Goal: Task Accomplishment & Management: Manage account settings

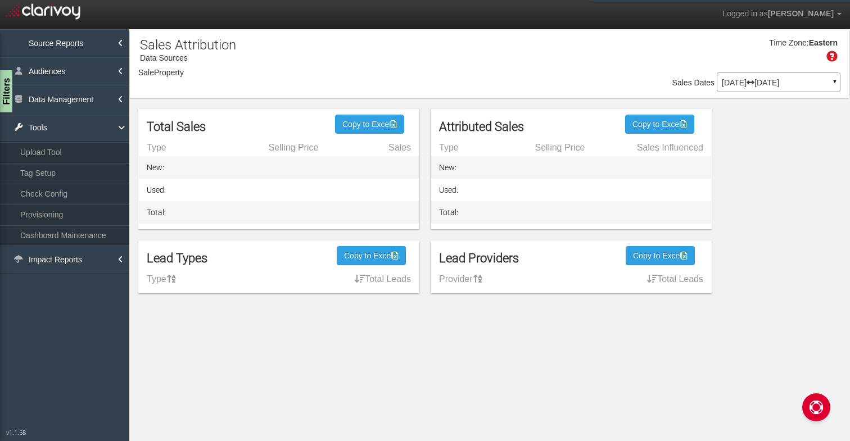
select select "object:1284"
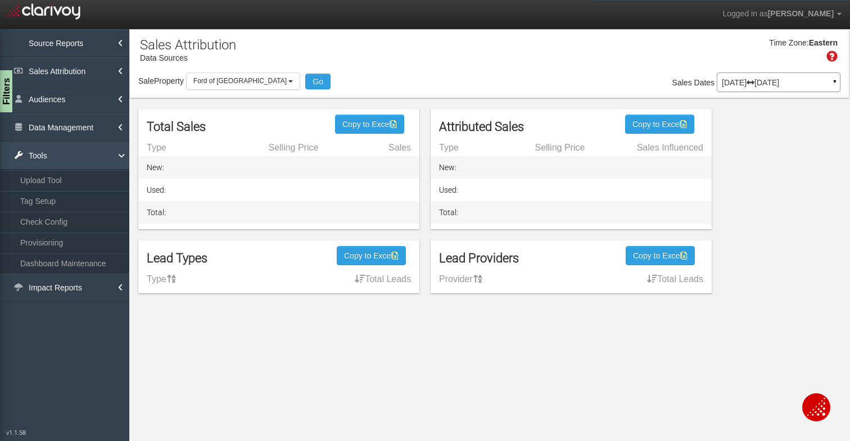
click at [58, 153] on link "Tools" at bounding box center [64, 156] width 129 height 28
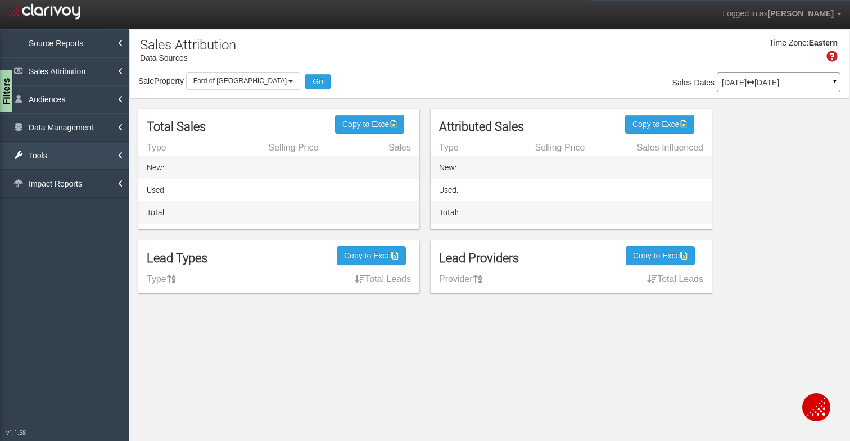
click at [64, 157] on link "Tools" at bounding box center [64, 156] width 129 height 28
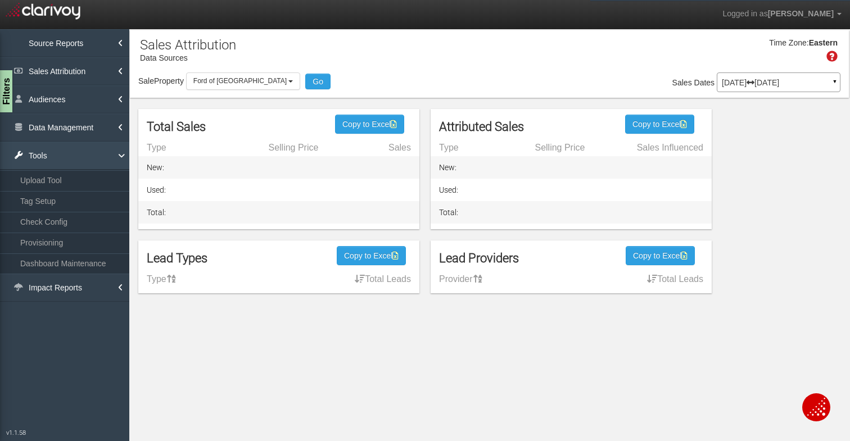
click at [64, 157] on link "Tools" at bounding box center [64, 156] width 129 height 28
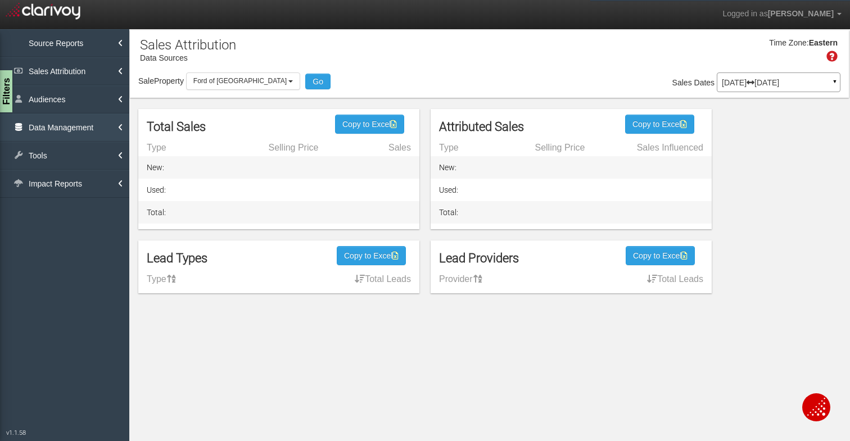
click at [70, 126] on link "Data Management" at bounding box center [64, 128] width 129 height 28
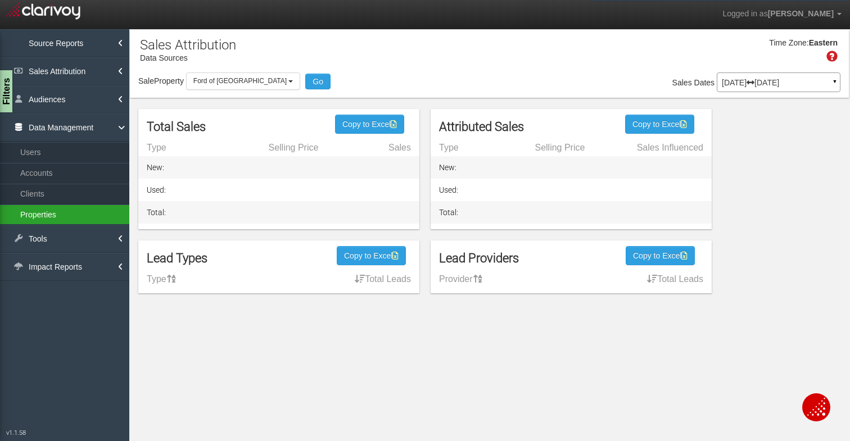
click at [43, 220] on link "Properties" at bounding box center [64, 215] width 129 height 20
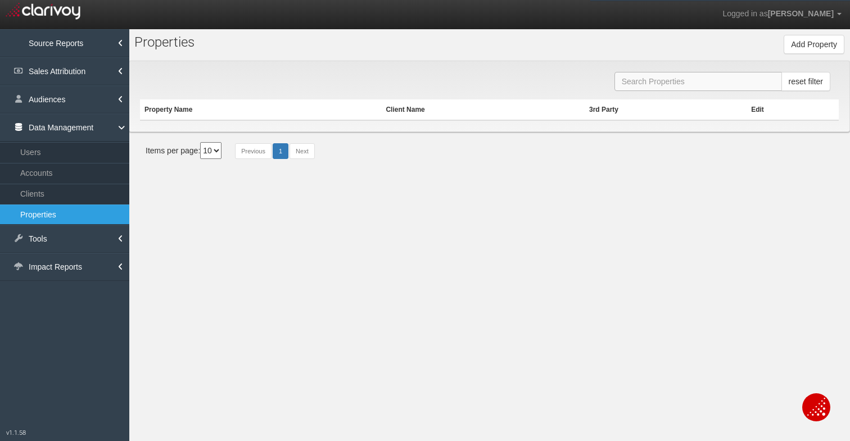
click at [689, 76] on input "text" at bounding box center [699, 81] width 168 height 19
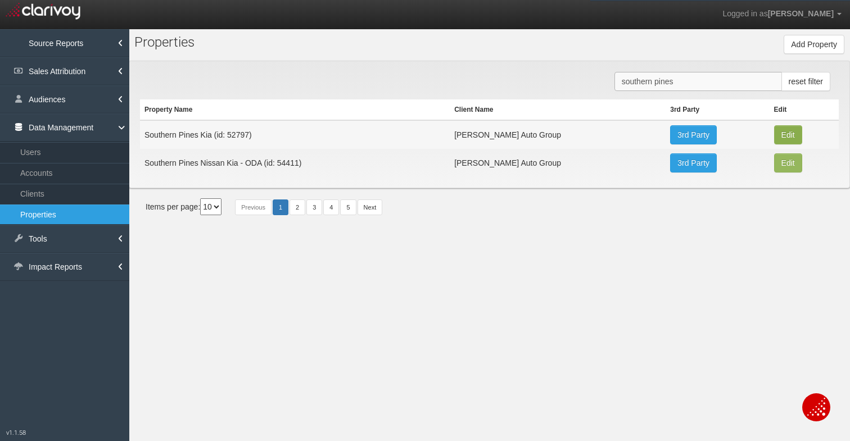
type input "southern pines"
click at [785, 134] on button "Edit" at bounding box center [788, 134] width 28 height 19
type input "Southern Pines Kia"
type input "52797"
type input "2dcbec1401fafe019ea12e0eef3310aa366313ac"
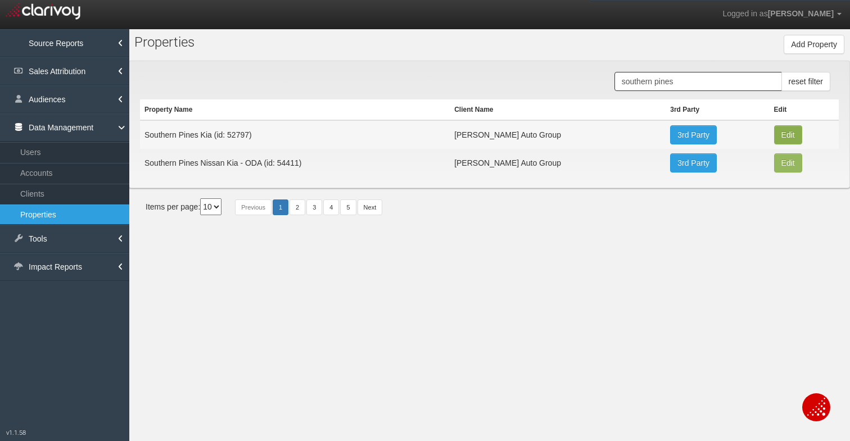
select select "6644c1817805e0fca7cf6f2f"
select select "string:USD"
type input "10910 US-15"
type input "Southern Pines"
type input "NC"
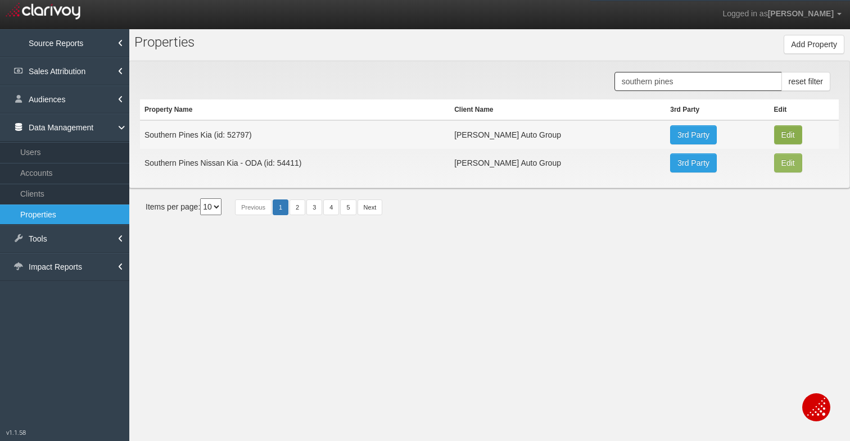
type input "28387"
type input "35.1610245"
type input "-79.4214475"
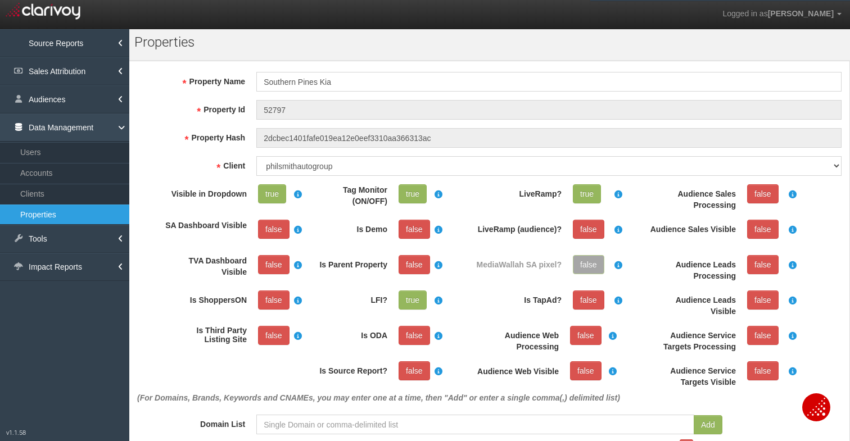
click at [37, 119] on link "Data Management" at bounding box center [64, 128] width 129 height 28
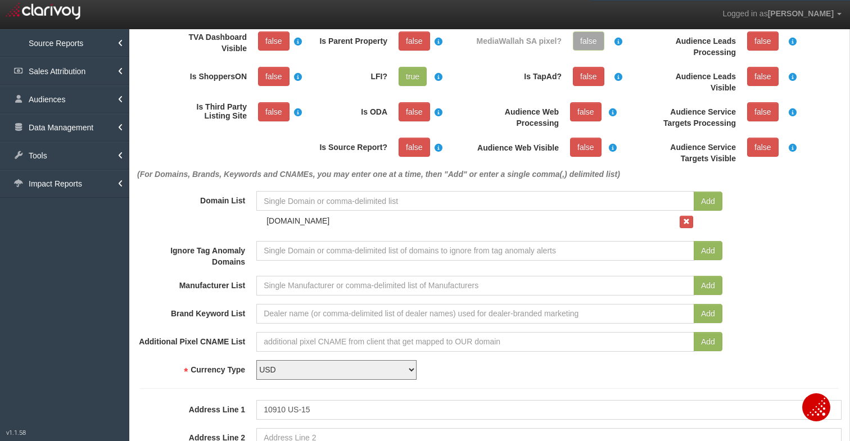
scroll to position [240, 0]
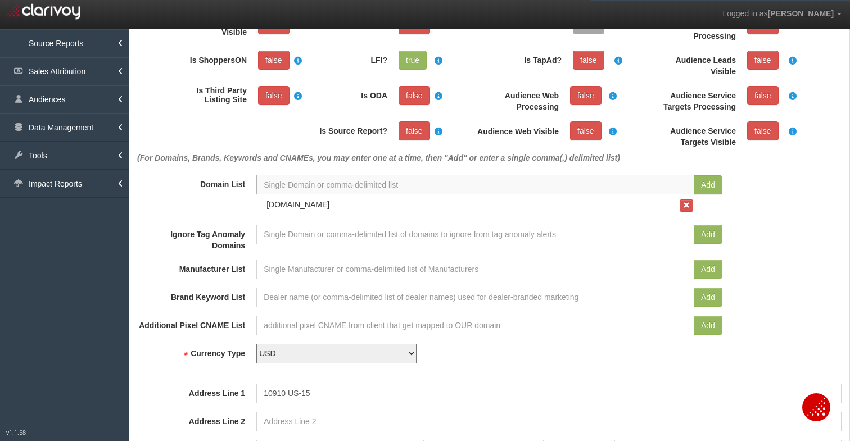
click at [336, 184] on input at bounding box center [475, 185] width 438 height 20
paste input "[URL][DOMAIN_NAME]"
type input "[URL][DOMAIN_NAME]"
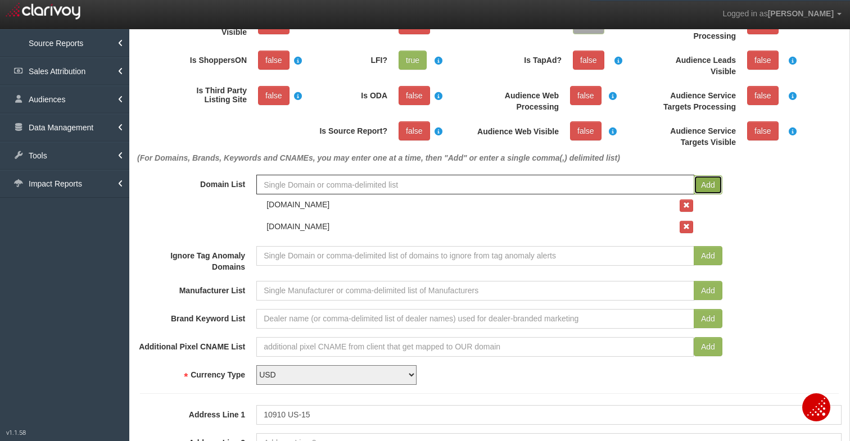
click at [699, 185] on button "Add" at bounding box center [708, 184] width 29 height 19
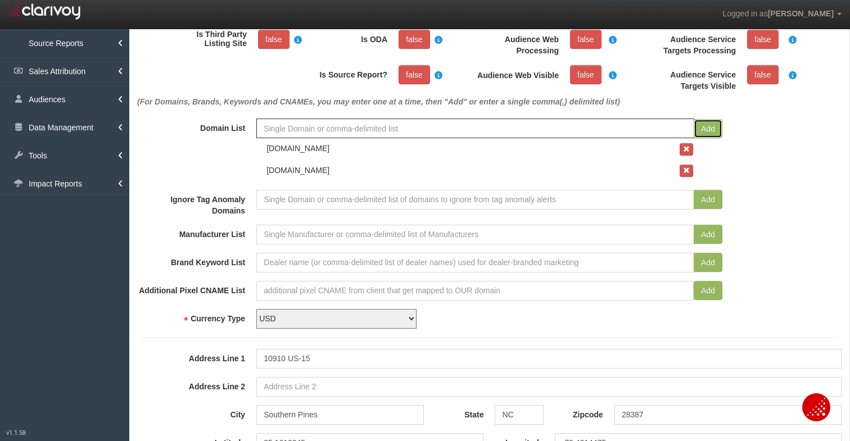
scroll to position [0, 0]
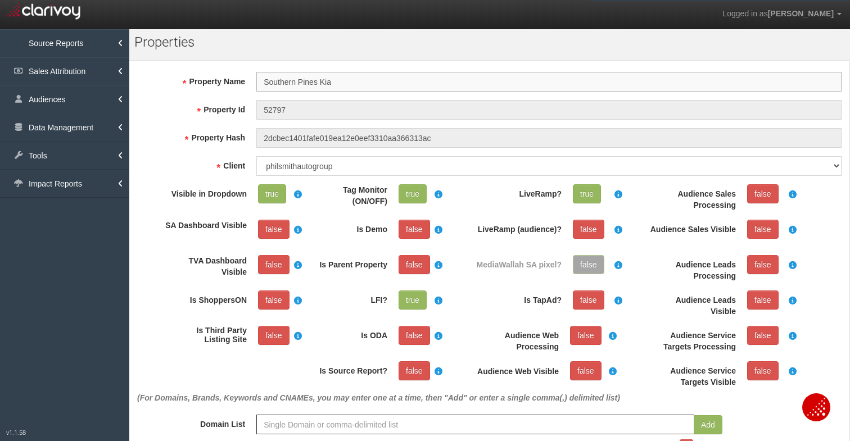
click at [342, 82] on input "Southern Pines Kia" at bounding box center [548, 82] width 585 height 20
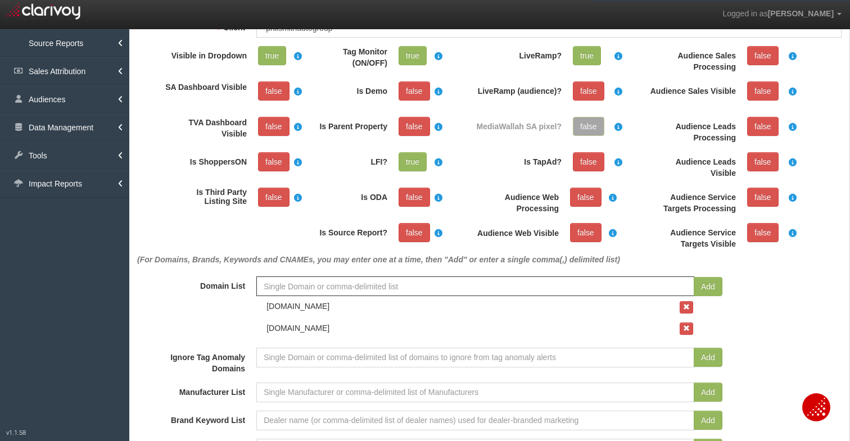
scroll to position [10, 0]
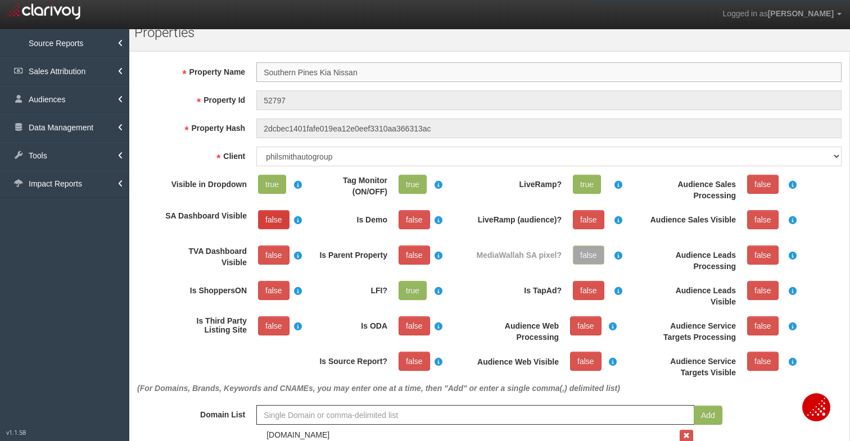
type input "Southern Pines Kia Nissan"
click at [269, 224] on link "false" at bounding box center [273, 219] width 31 height 19
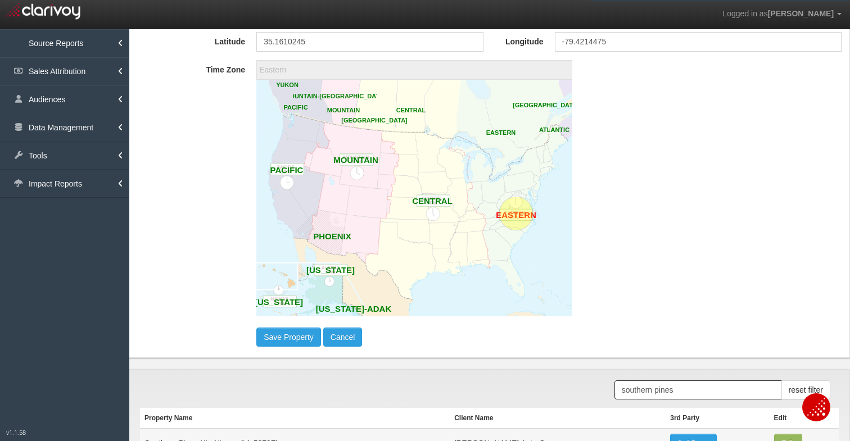
scroll to position [790, 0]
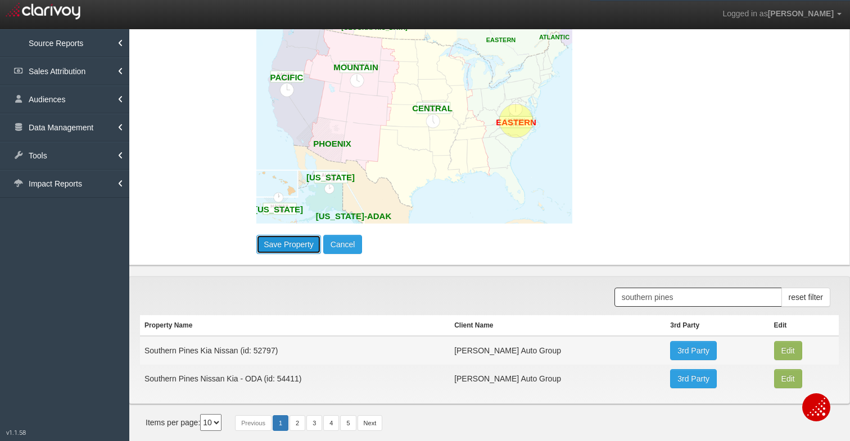
click at [277, 246] on button "Save Property" at bounding box center [288, 244] width 65 height 19
select select "?"
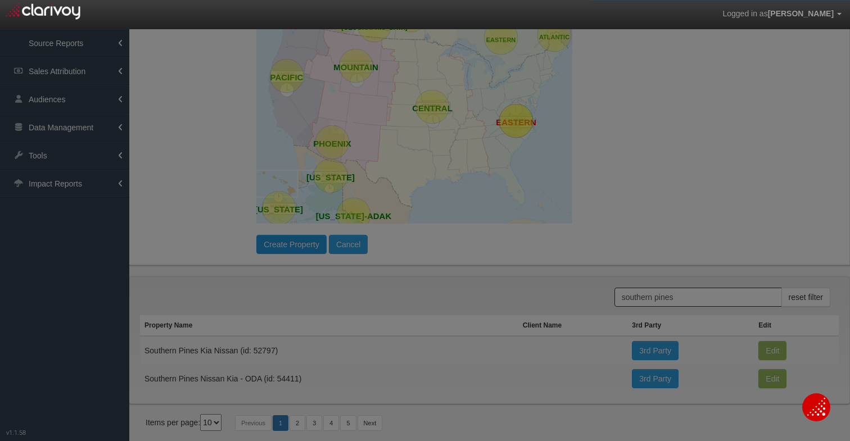
scroll to position [0, 0]
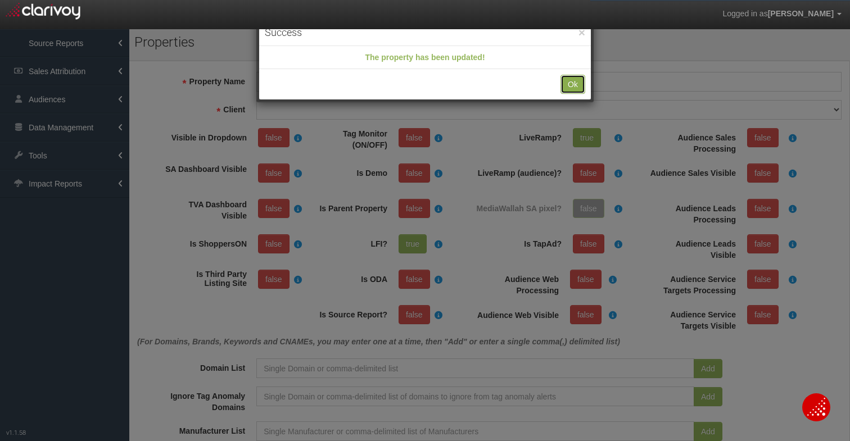
click at [575, 76] on button "Ok" at bounding box center [573, 84] width 25 height 19
